Goal: Task Accomplishment & Management: Complete application form

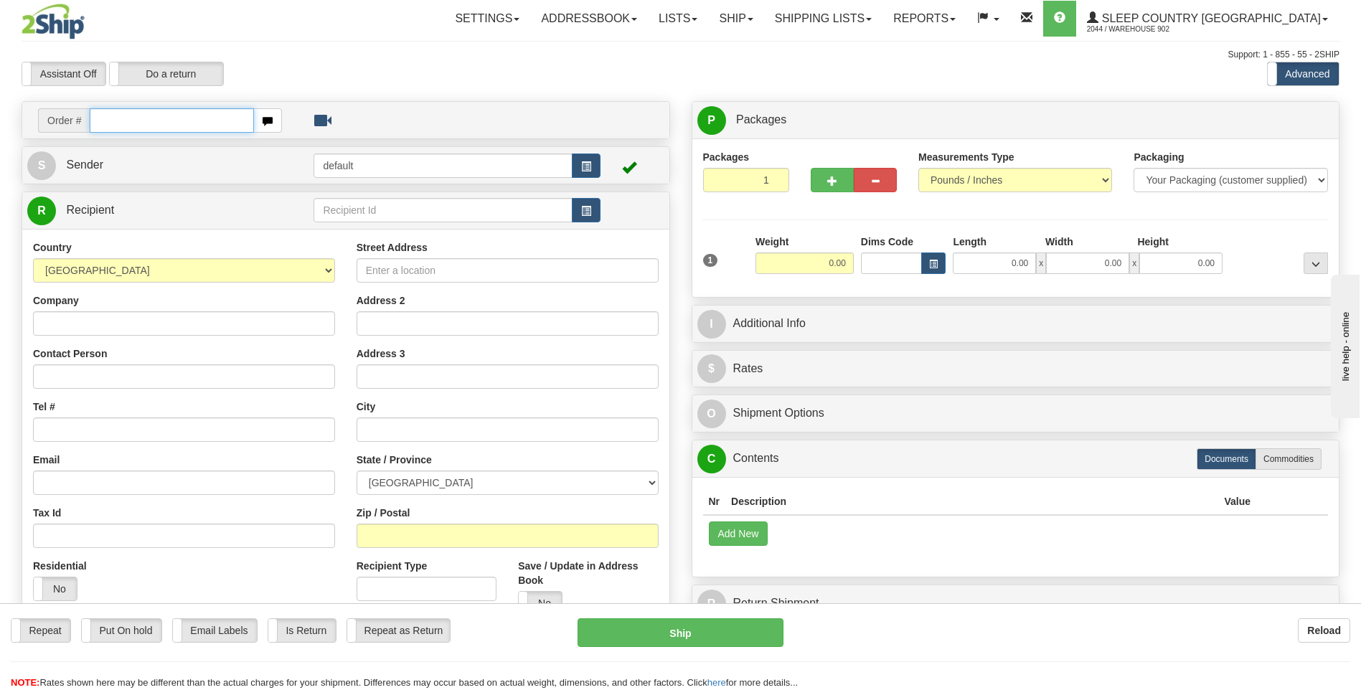
paste input "9000I017398"
type input "9000I017398"
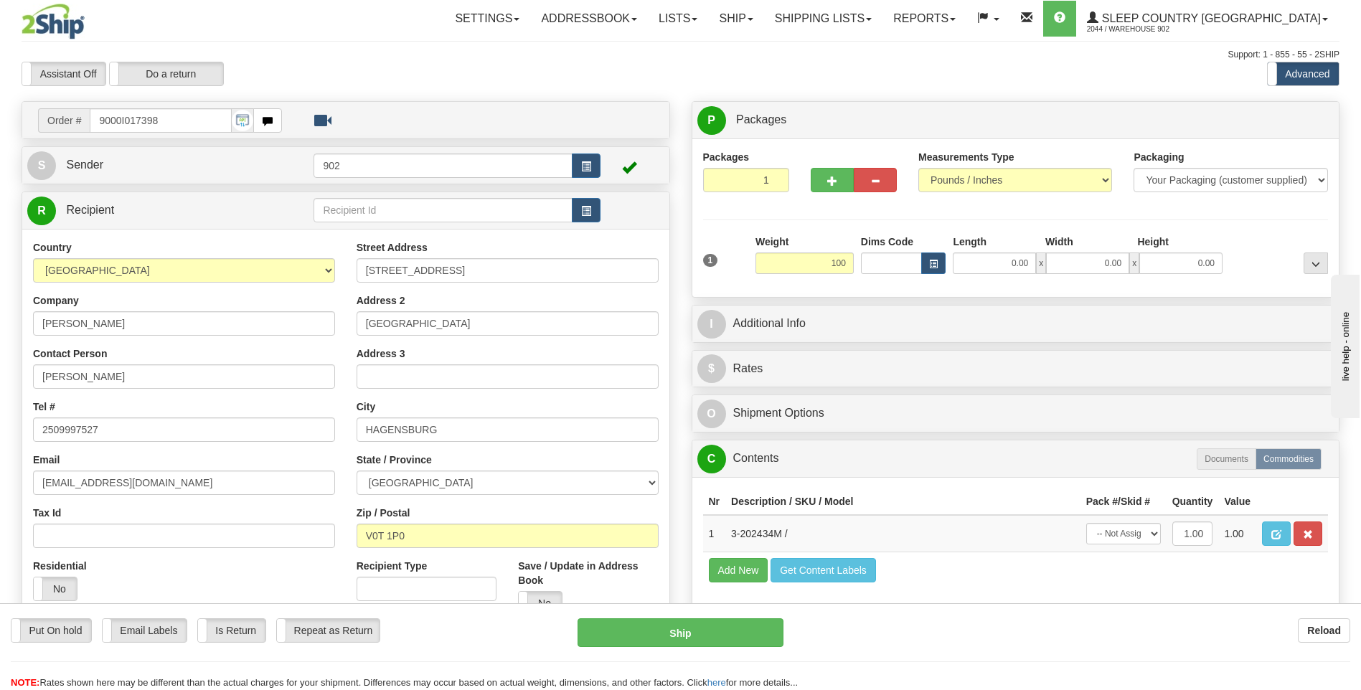
type input "100.00"
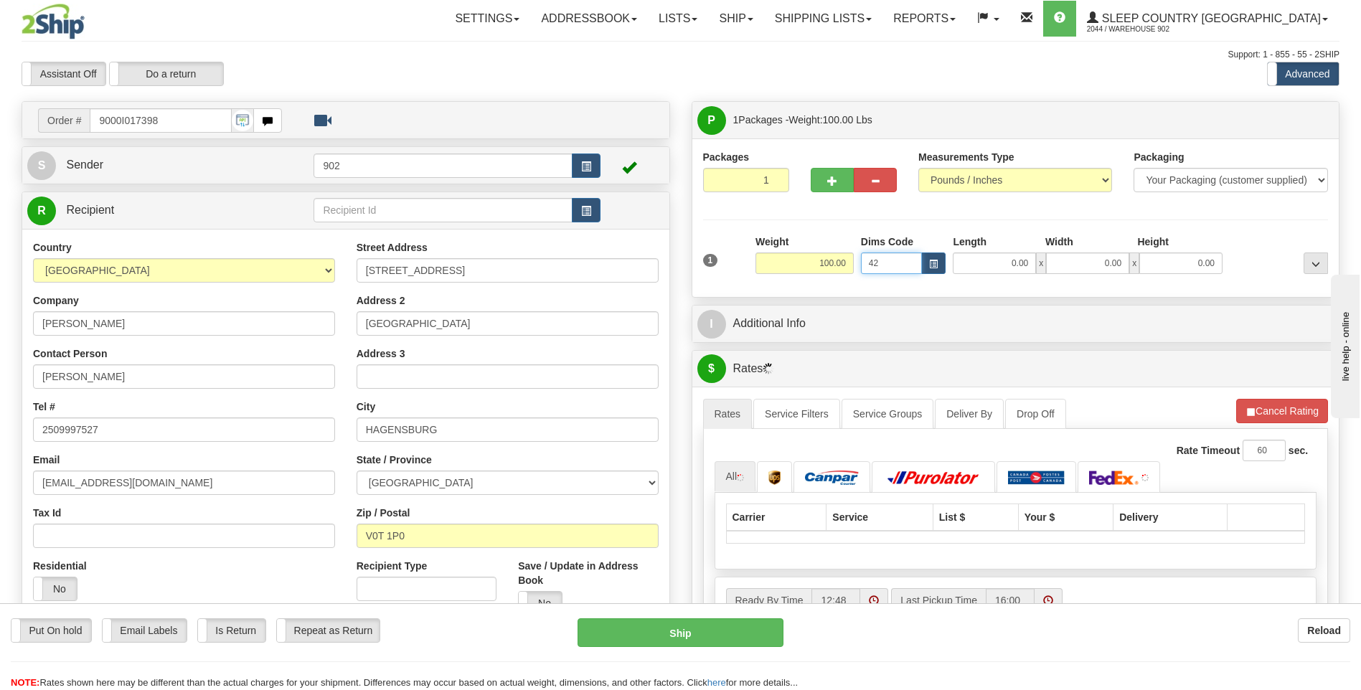
type input "4"
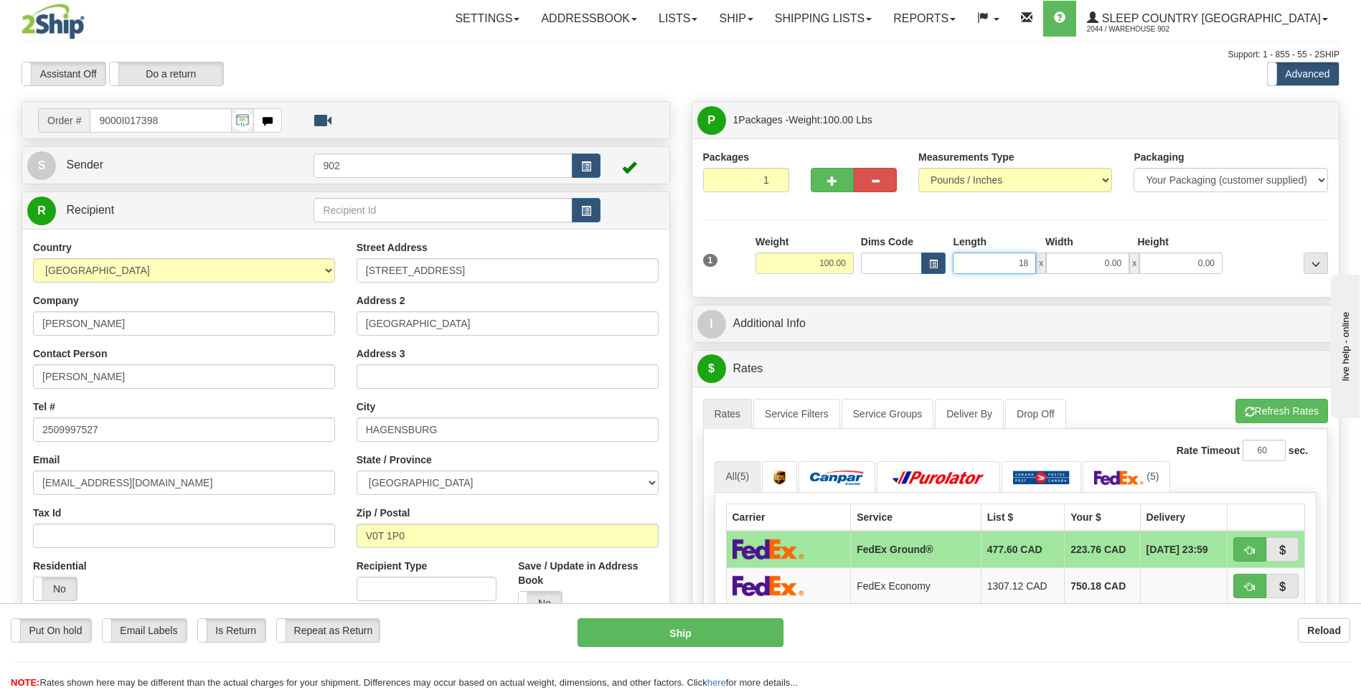
type input "18.00"
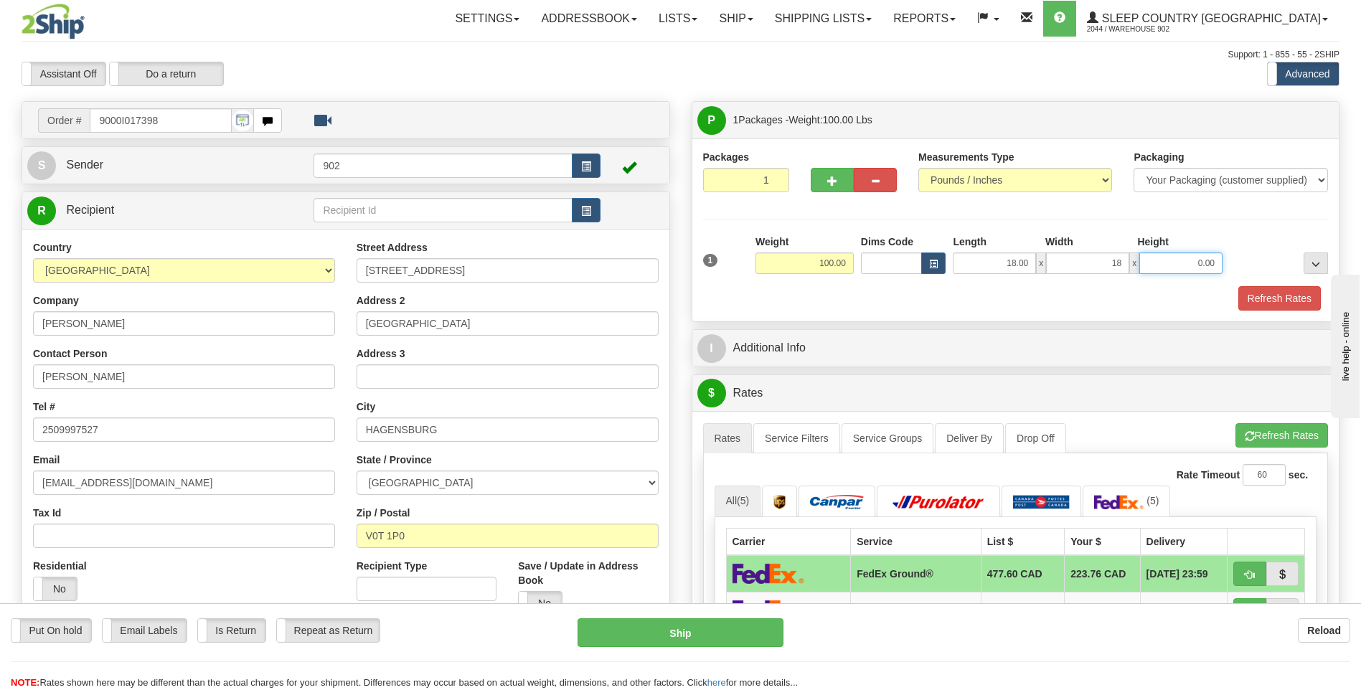
type input "18.00"
drag, startPoint x: 1006, startPoint y: 260, endPoint x: 1136, endPoint y: 259, distance: 129.8
click at [1136, 259] on div "18.00 x 18.00 x 0.00" at bounding box center [1088, 264] width 270 height 22
type input "42.00"
type input "18.00"
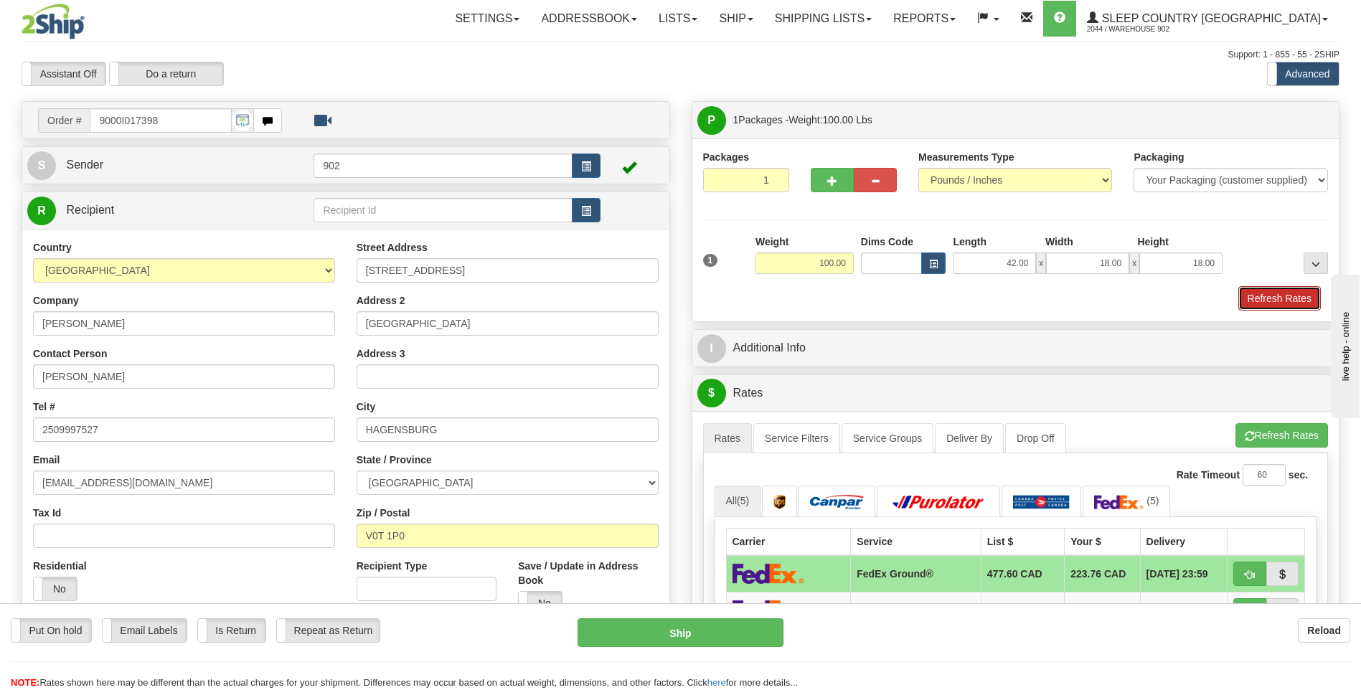
click at [1291, 298] on button "Refresh Rates" at bounding box center [1279, 298] width 82 height 24
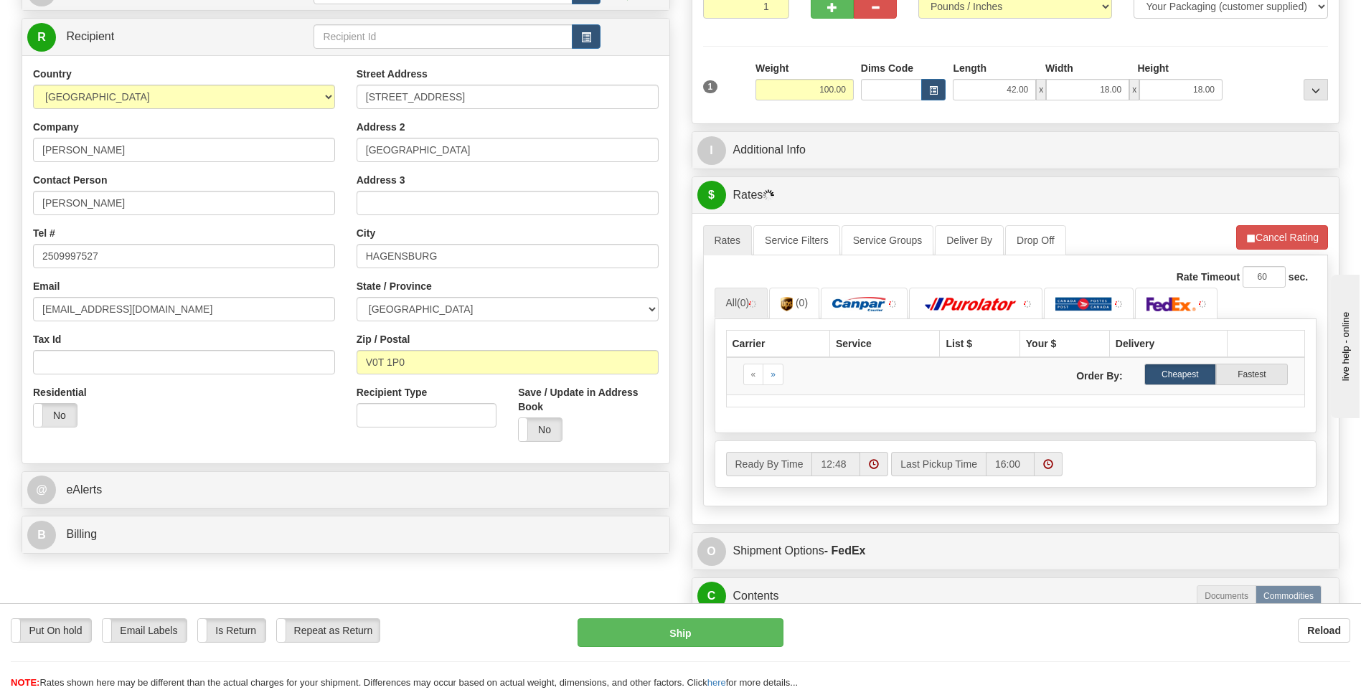
scroll to position [215, 0]
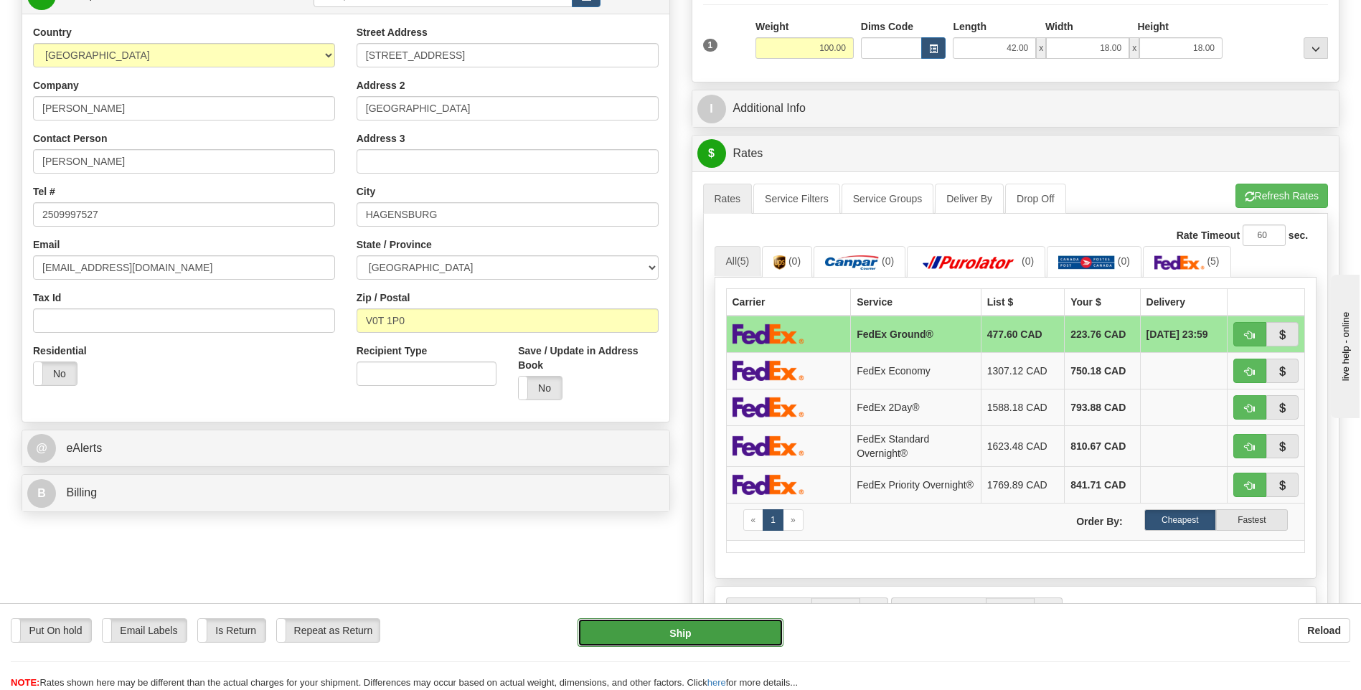
click at [692, 633] on button "Ship" at bounding box center [679, 632] width 205 height 29
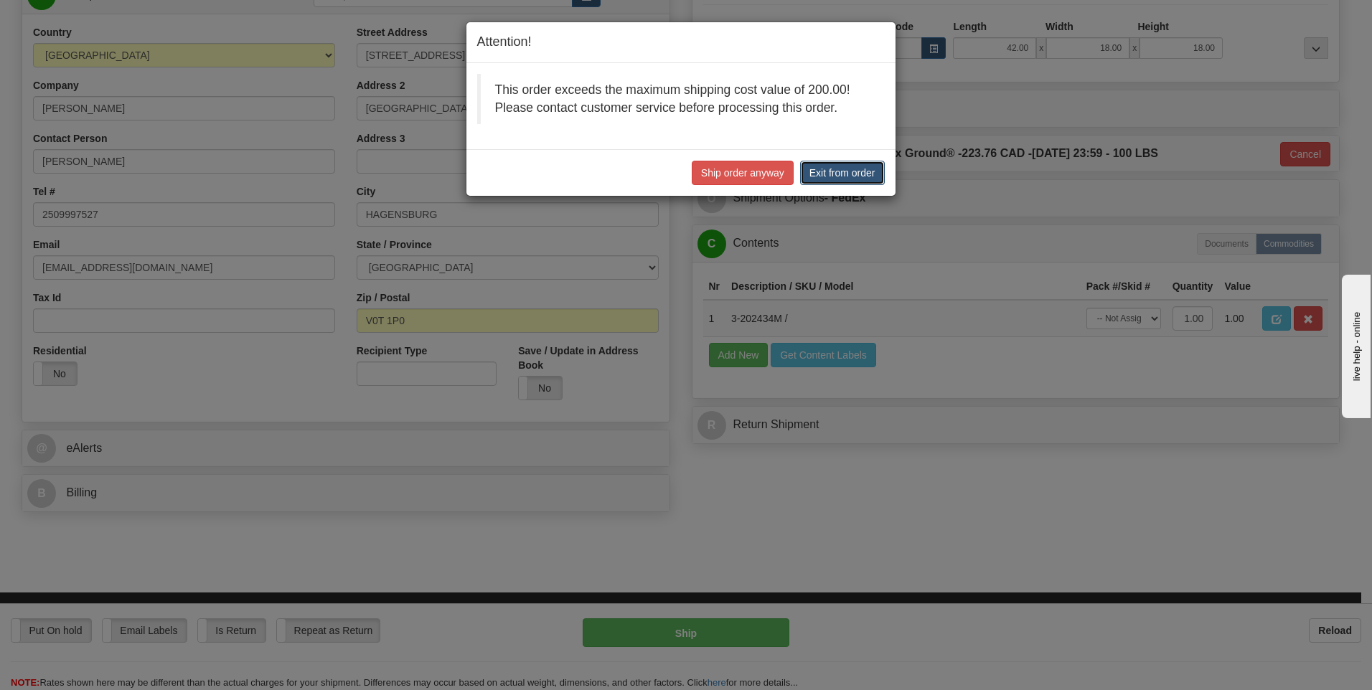
click at [849, 178] on button "Exit from order" at bounding box center [842, 173] width 85 height 24
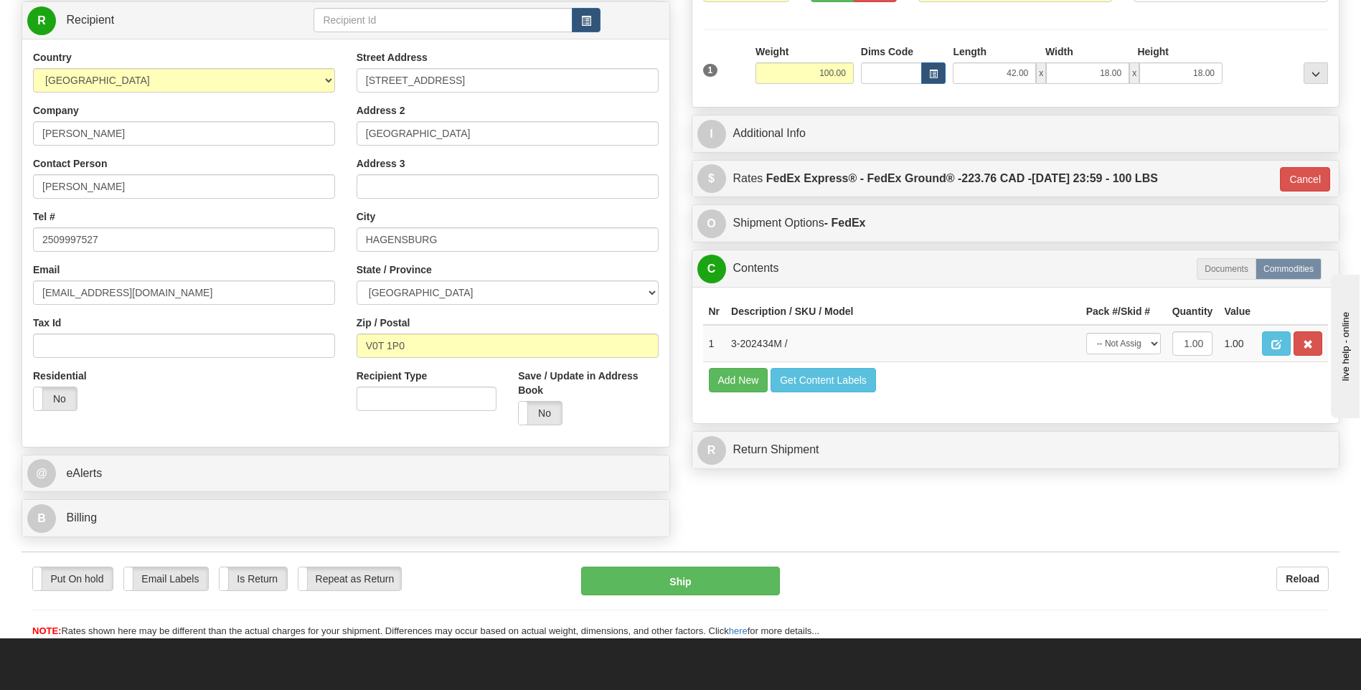
scroll to position [0, 0]
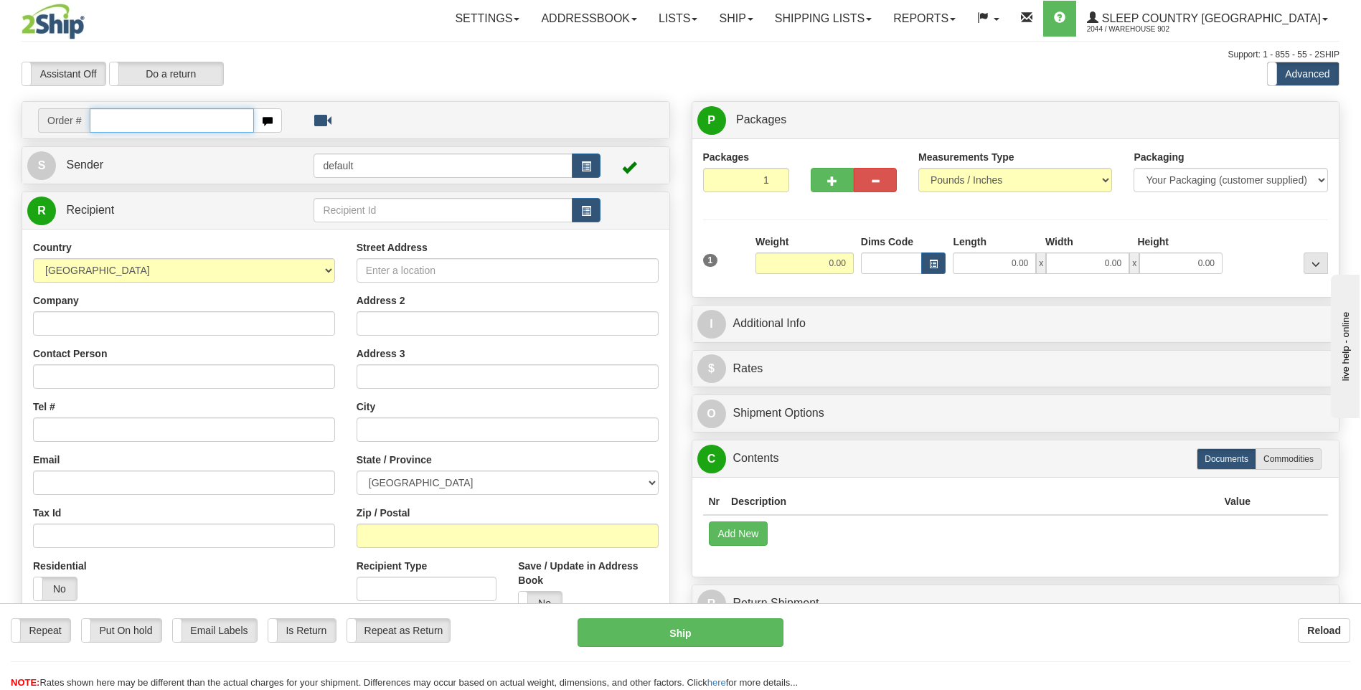
paste input "9000I017398"
type input "9000I017398"
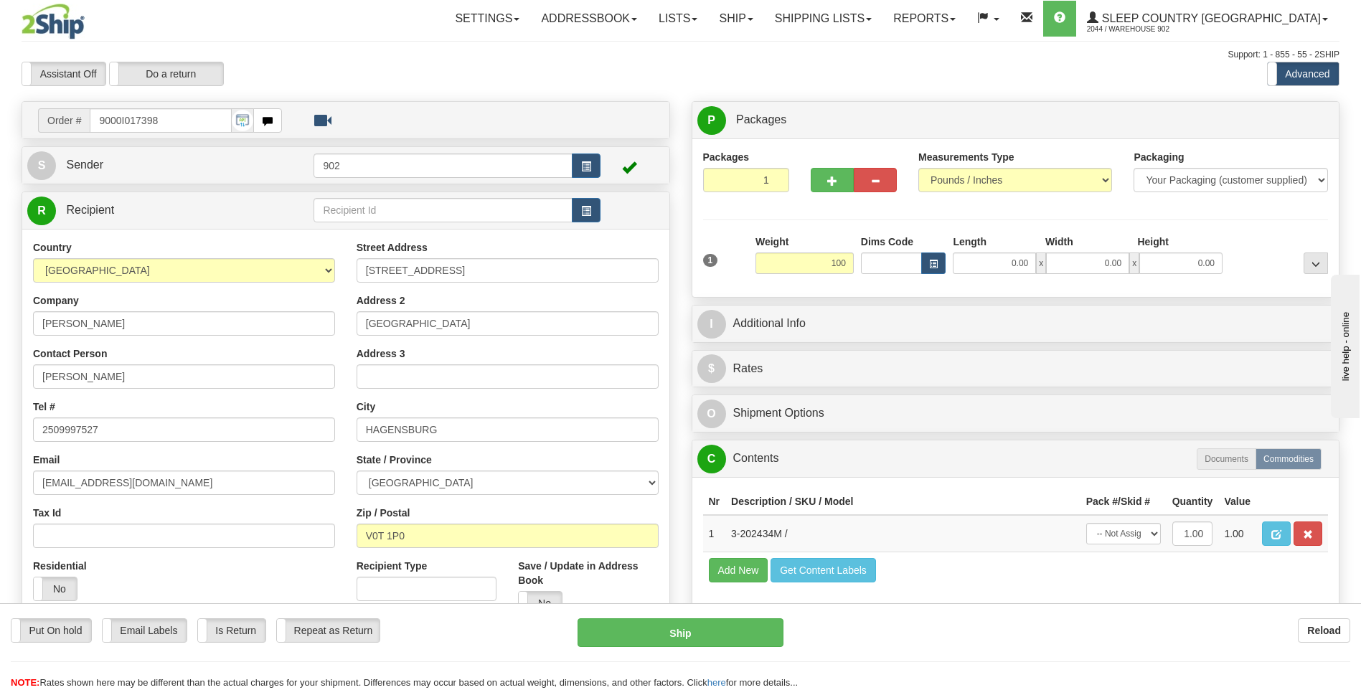
type input "100.00"
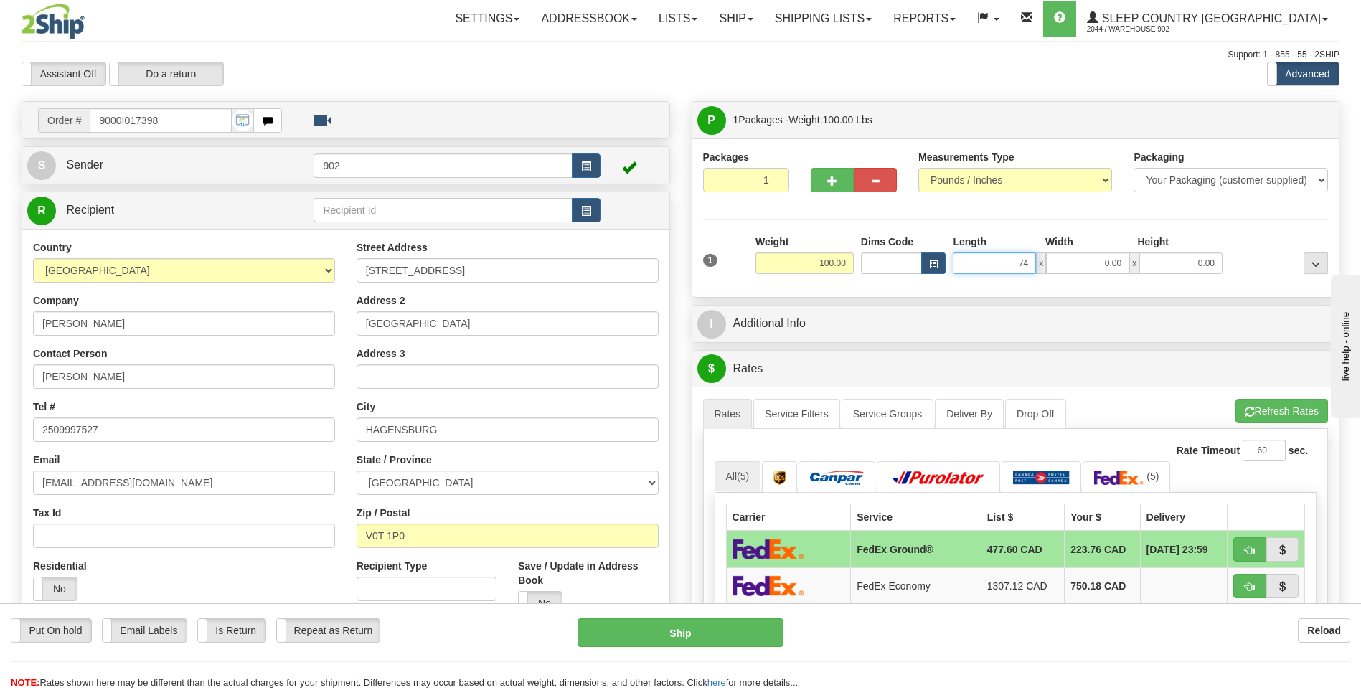
type input "7"
type input "42.00"
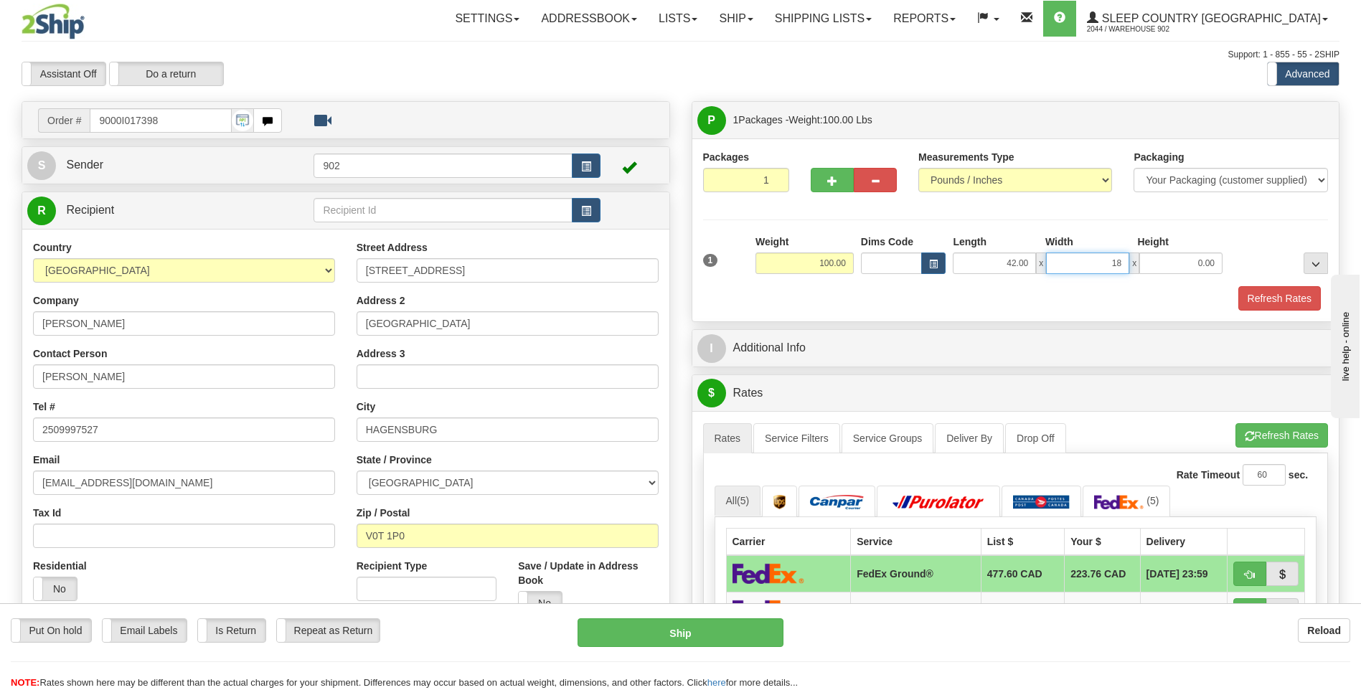
type input "18.00"
click at [1255, 306] on button "Refresh Rates" at bounding box center [1279, 298] width 82 height 24
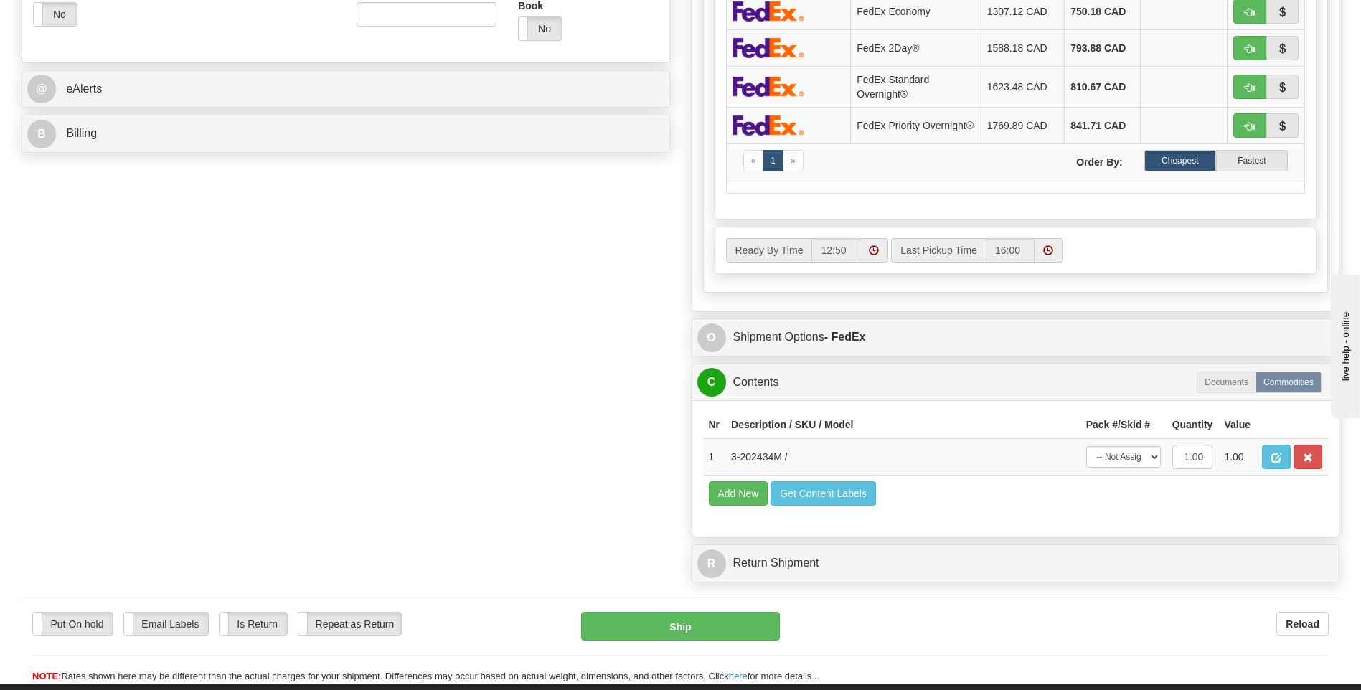
scroll to position [646, 0]
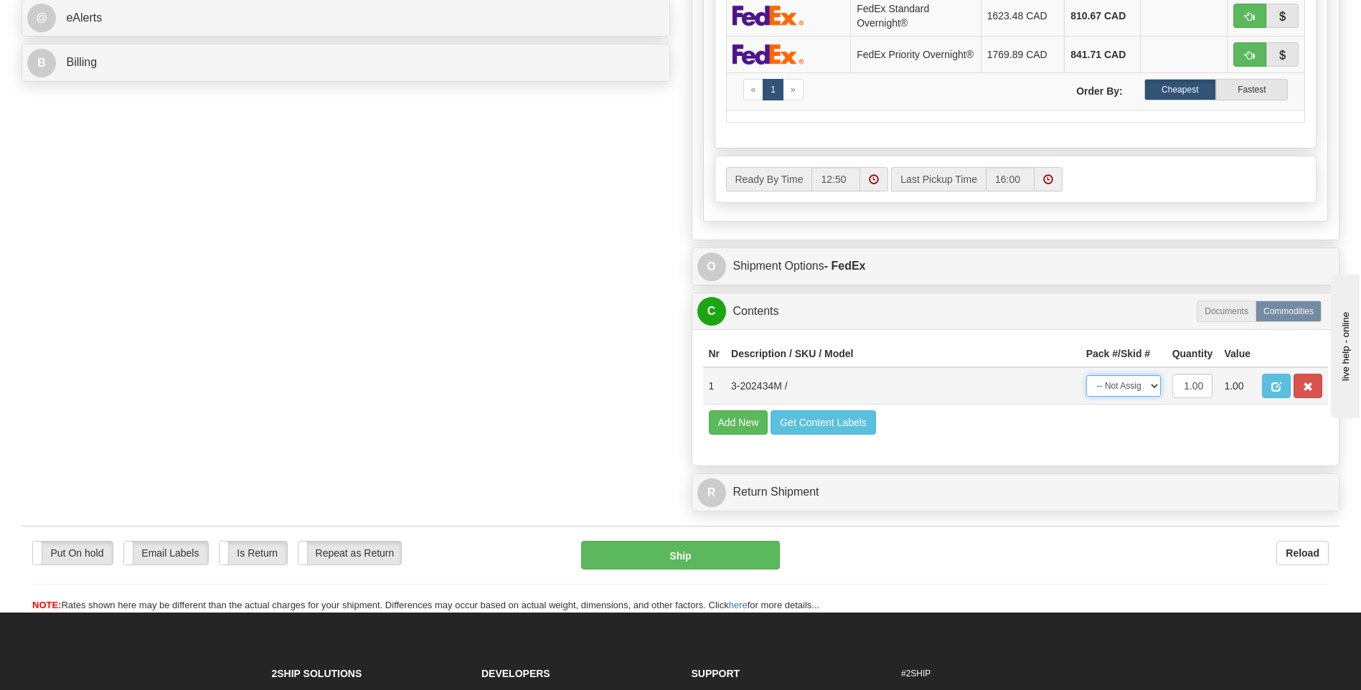
click at [1136, 395] on select "-- Not Assigned -- Package 1" at bounding box center [1123, 386] width 75 height 22
select select "0"
click at [1086, 379] on select "-- Not Assigned -- Package 1" at bounding box center [1123, 386] width 75 height 22
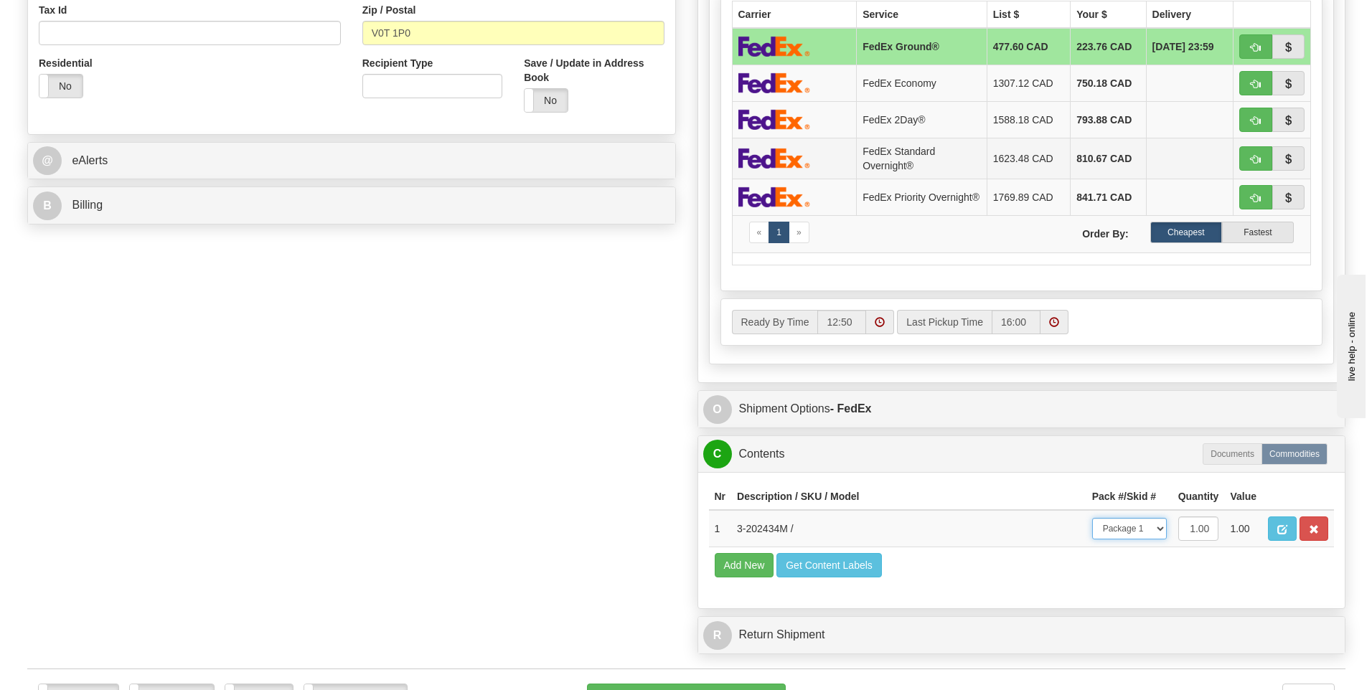
scroll to position [717, 0]
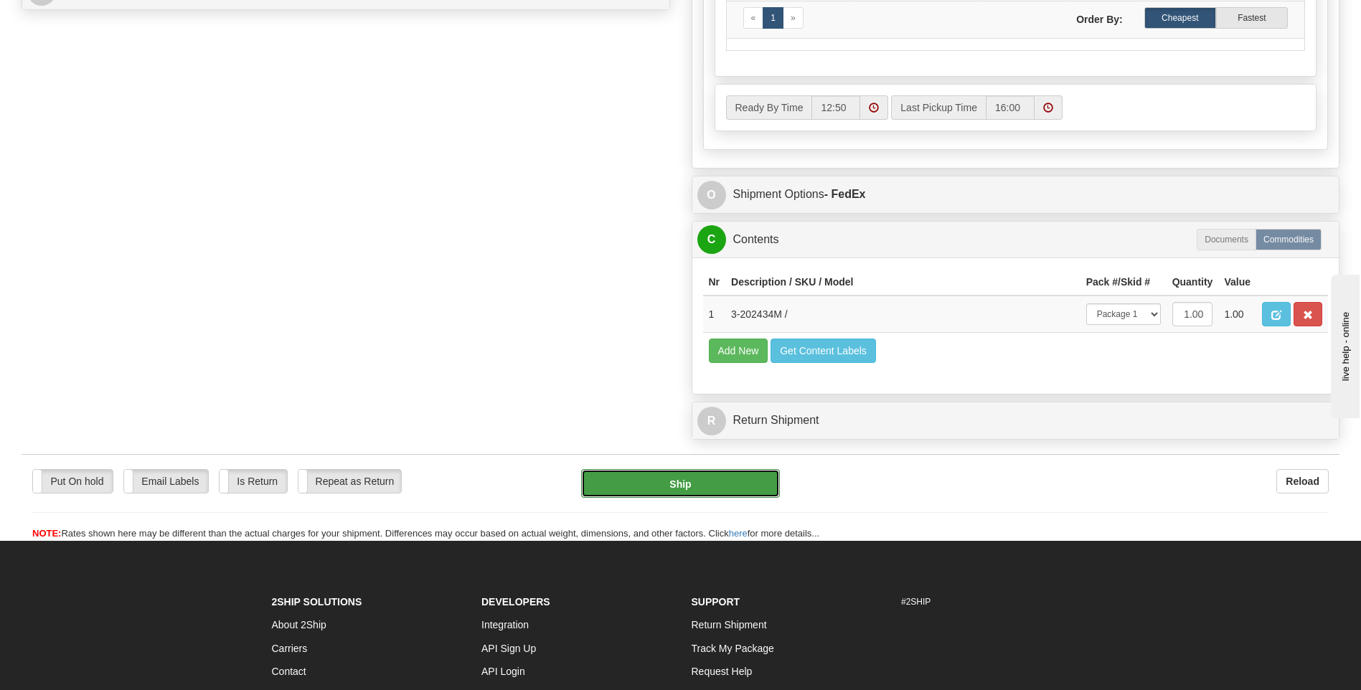
click at [693, 494] on button "Ship" at bounding box center [680, 483] width 198 height 29
type input "92"
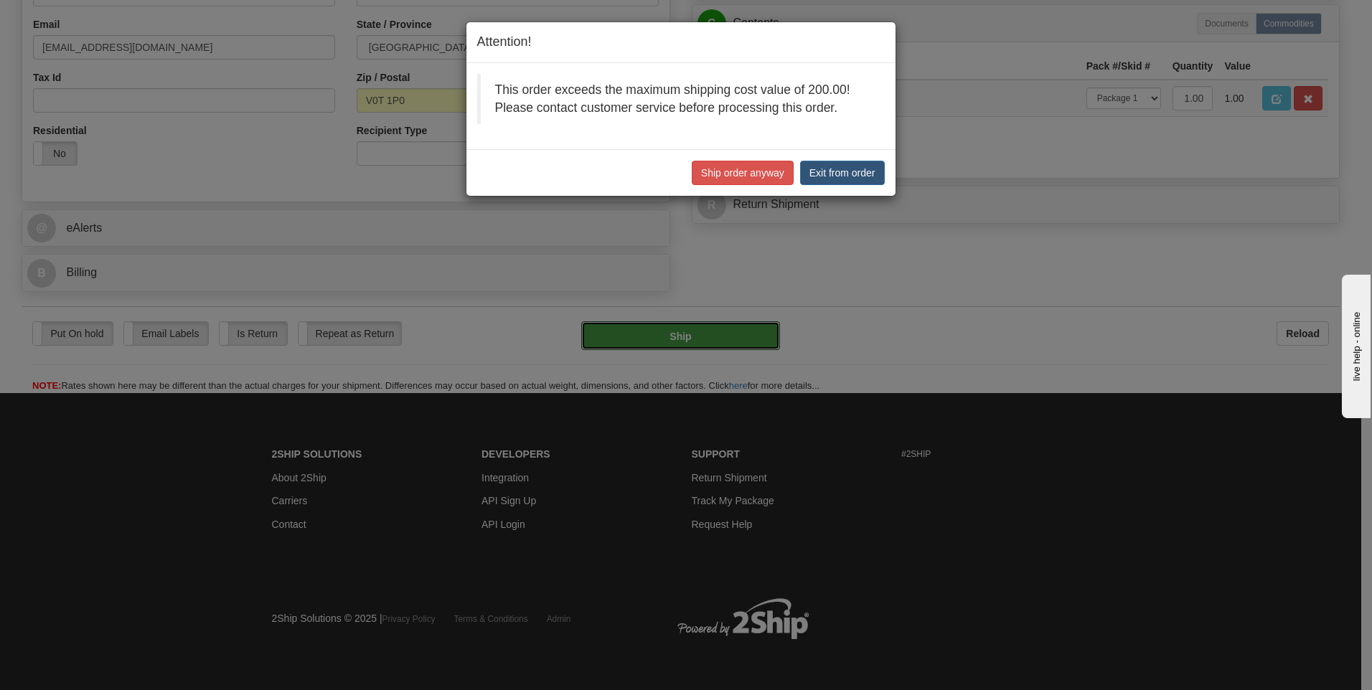
scroll to position [436, 0]
click at [765, 176] on button "Ship order anyway" at bounding box center [743, 173] width 102 height 24
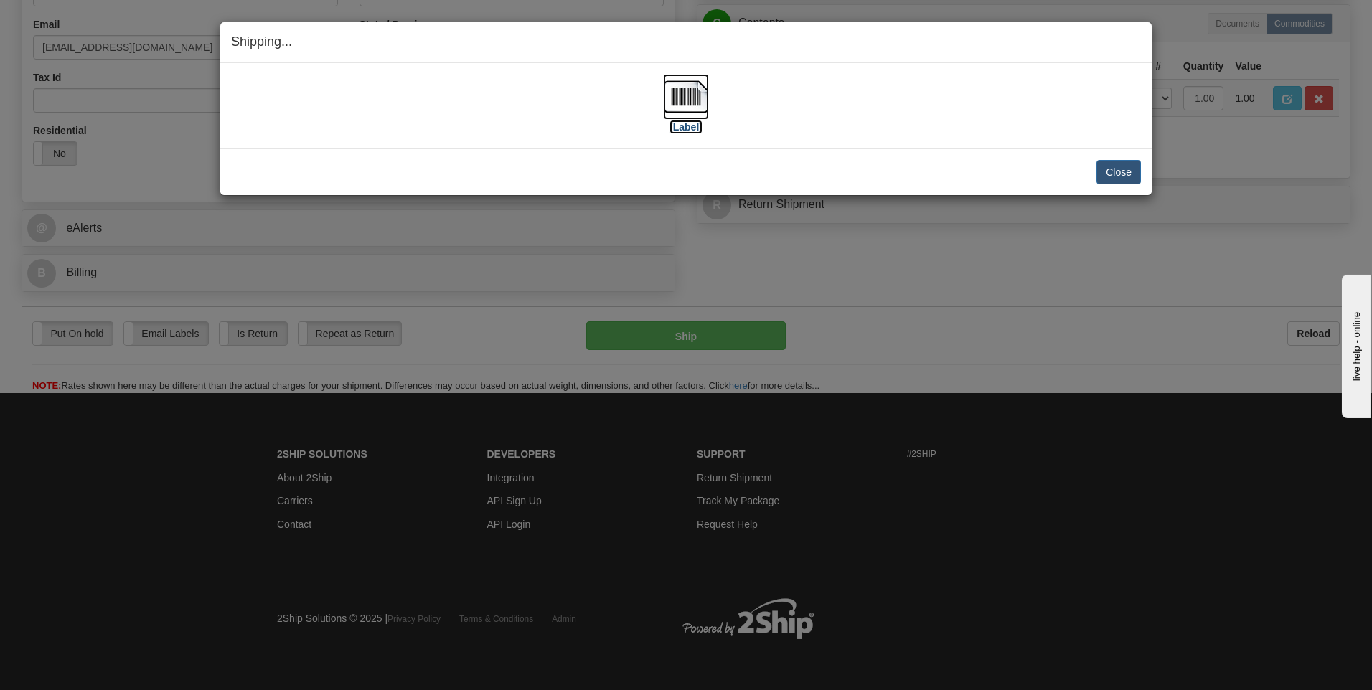
click at [688, 104] on img at bounding box center [686, 97] width 46 height 46
click at [1118, 182] on button "Close" at bounding box center [1118, 172] width 44 height 24
click at [1118, 169] on button "Close" at bounding box center [1118, 172] width 44 height 24
click at [1135, 177] on button "Close" at bounding box center [1118, 172] width 44 height 24
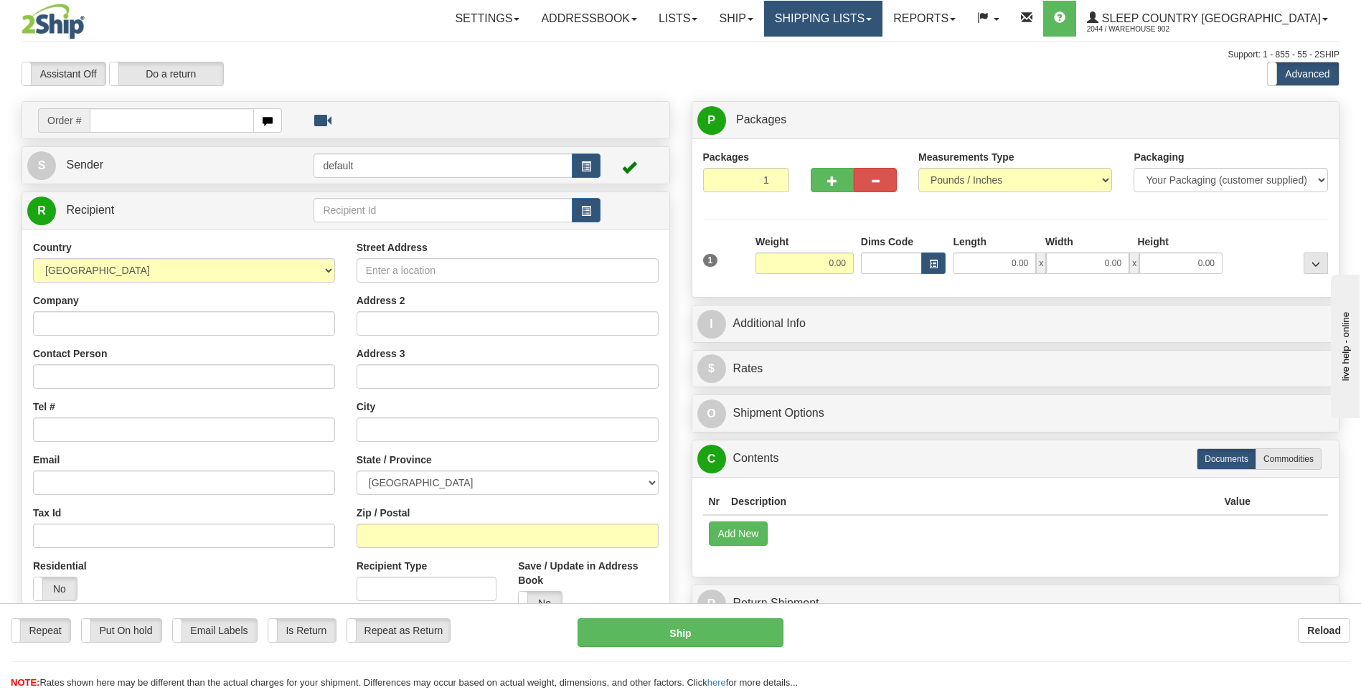
click at [882, 21] on link "Shipping lists" at bounding box center [823, 19] width 118 height 36
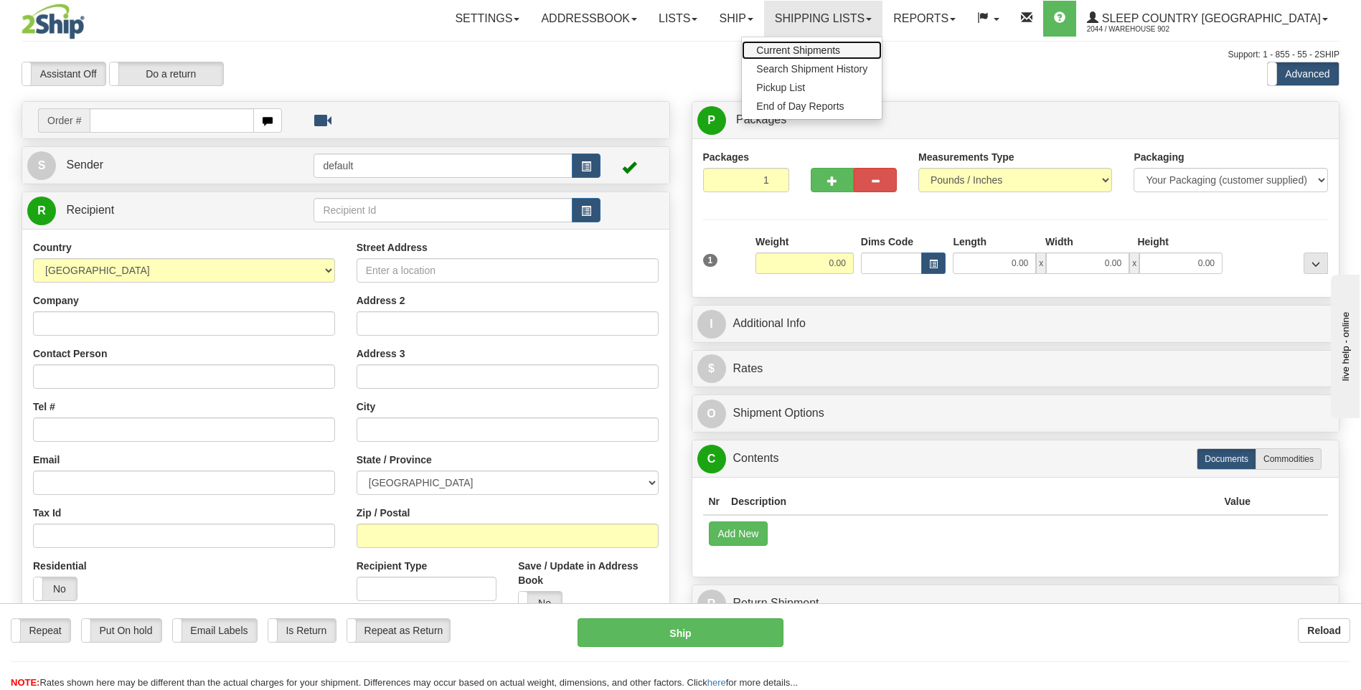
click at [882, 46] on link "Current Shipments" at bounding box center [812, 50] width 140 height 19
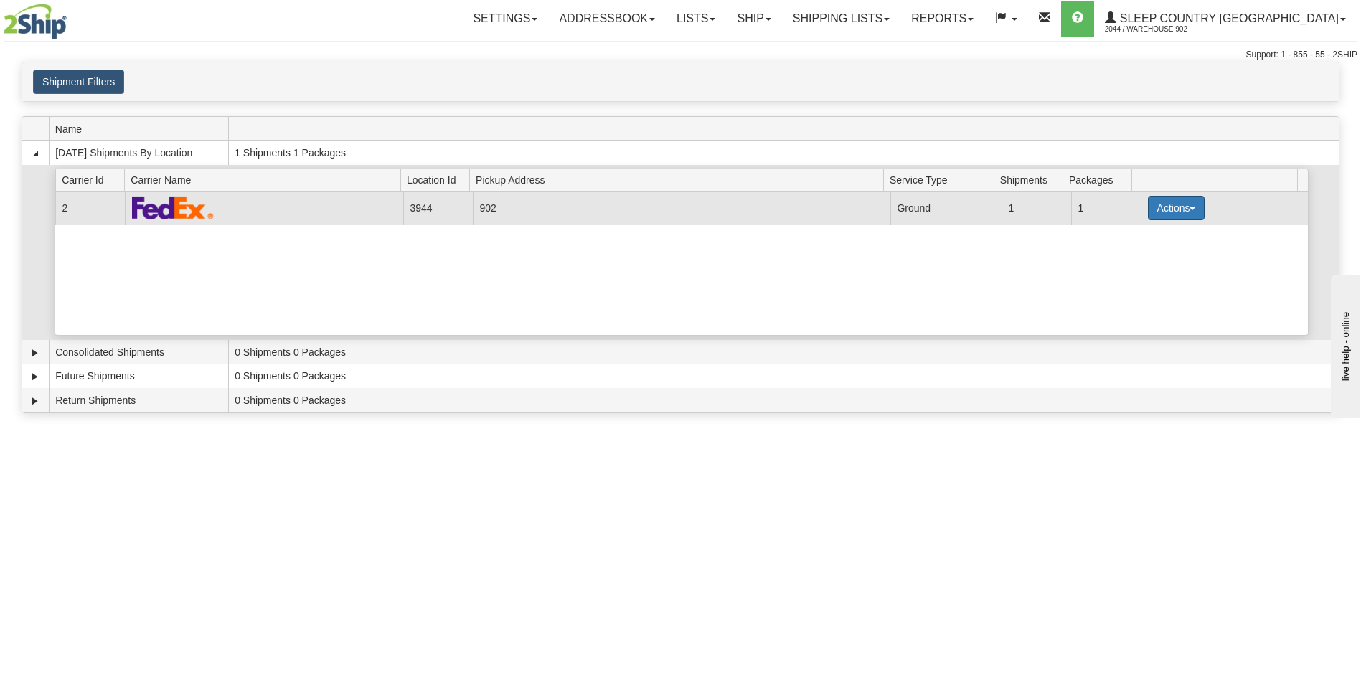
click at [1174, 209] on button "Actions" at bounding box center [1176, 208] width 57 height 24
click at [1156, 255] on link "Close" at bounding box center [1146, 254] width 115 height 19
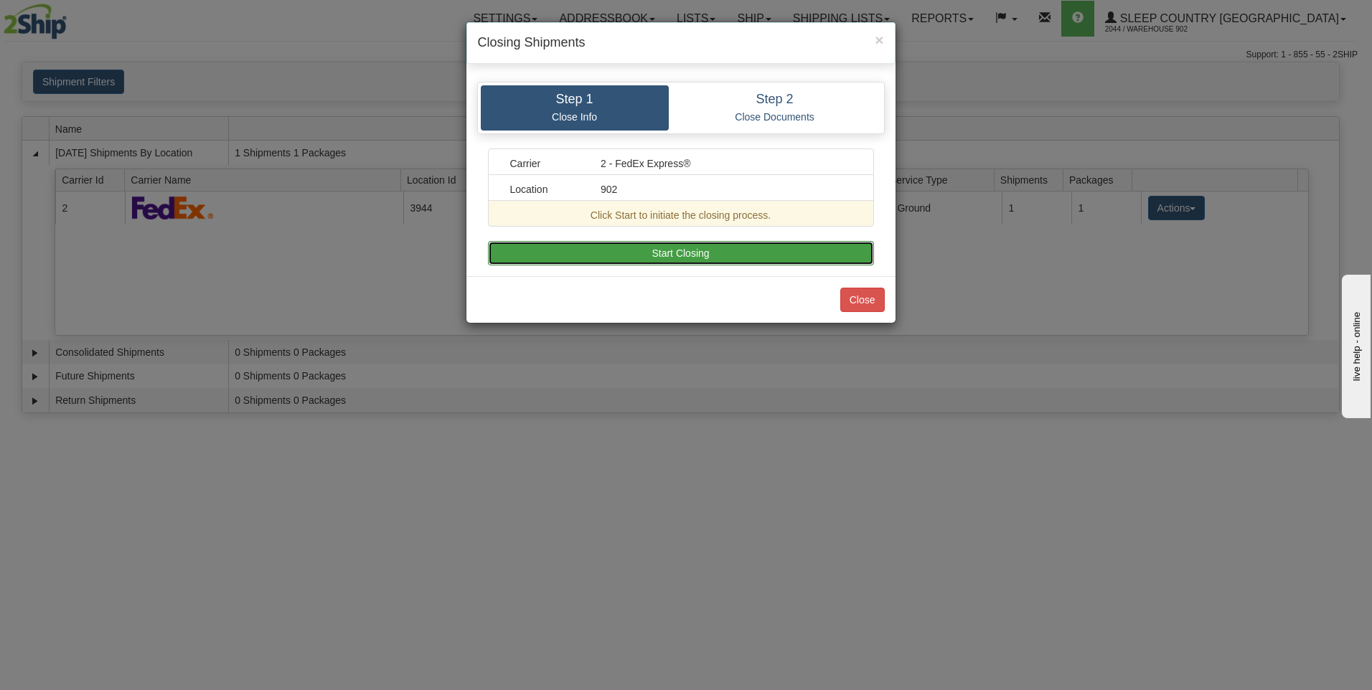
click at [855, 258] on button "Start Closing" at bounding box center [681, 253] width 386 height 24
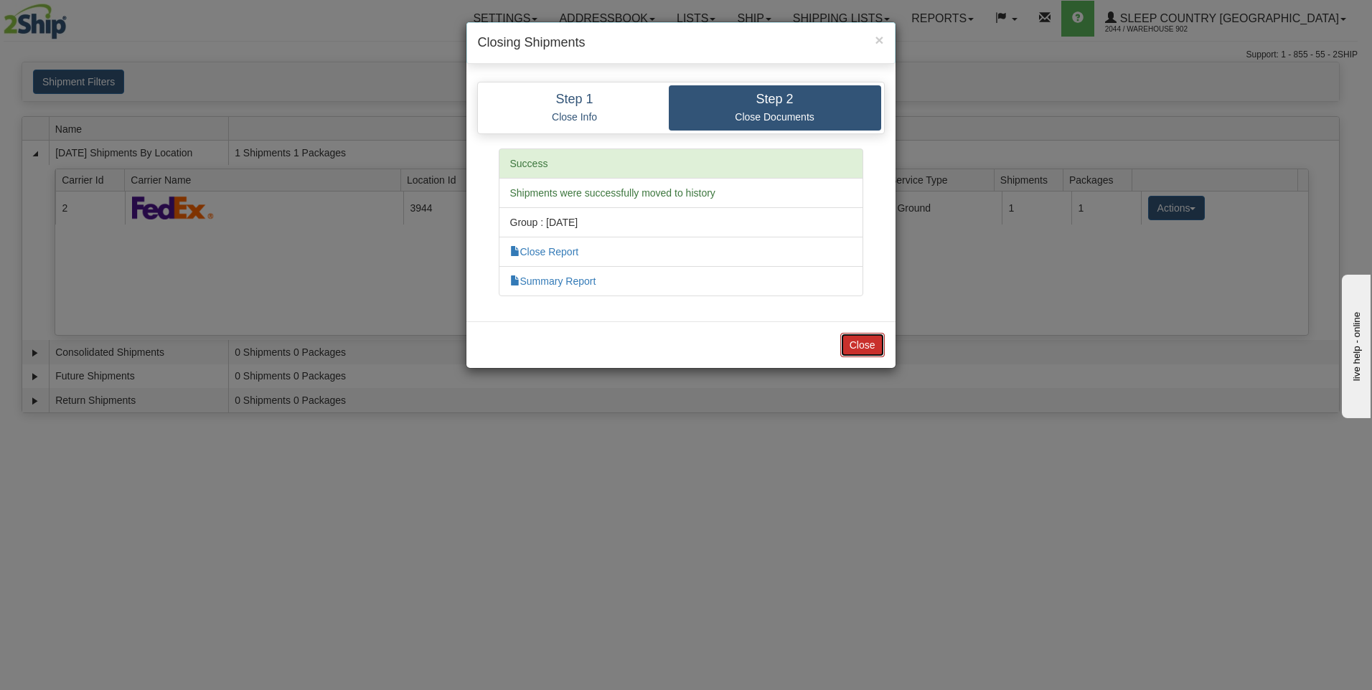
click at [859, 349] on button "Close" at bounding box center [862, 345] width 44 height 24
